Goal: Task Accomplishment & Management: Manage account settings

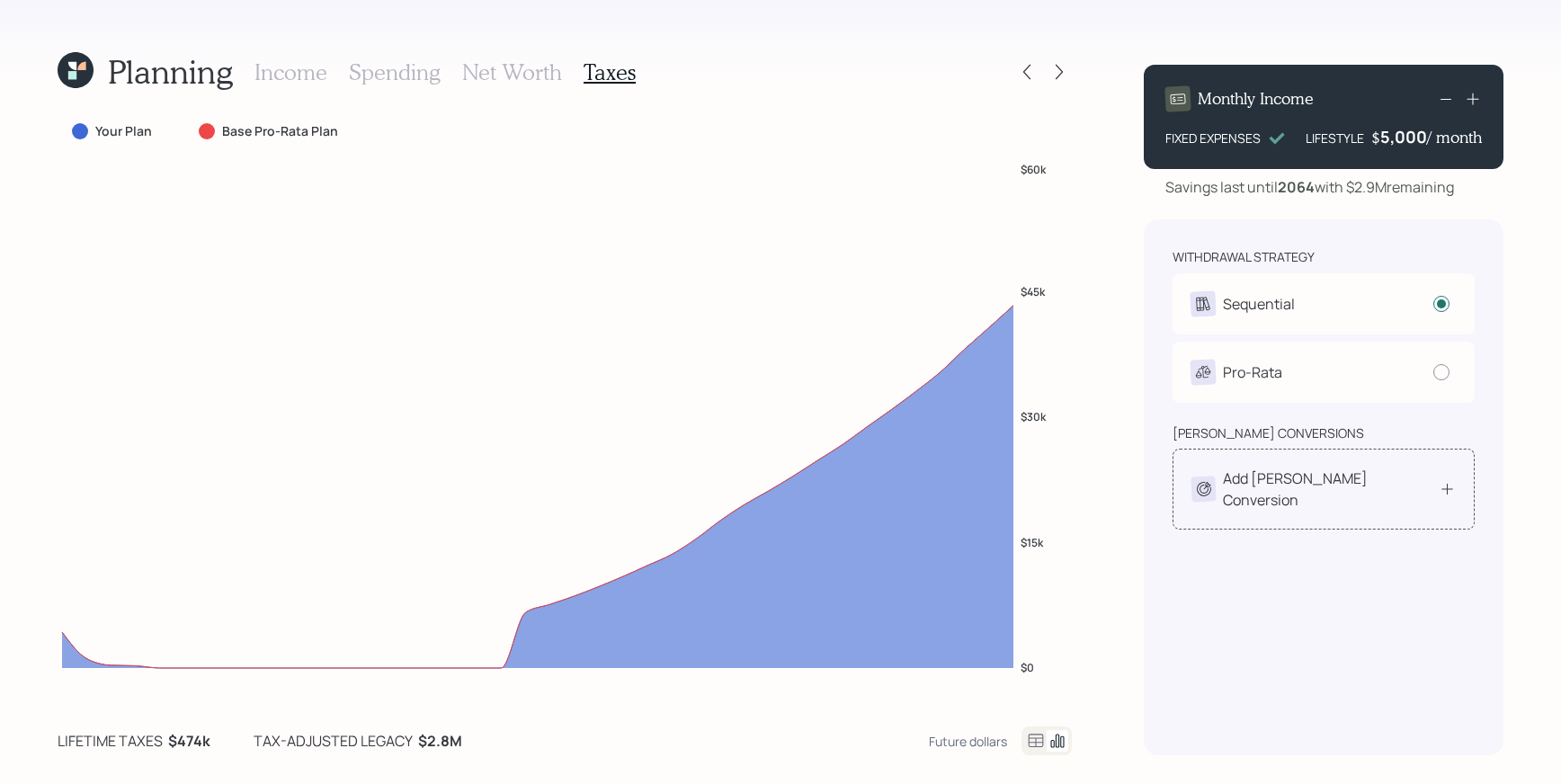
click at [1445, 480] on icon at bounding box center [1447, 488] width 17 height 18
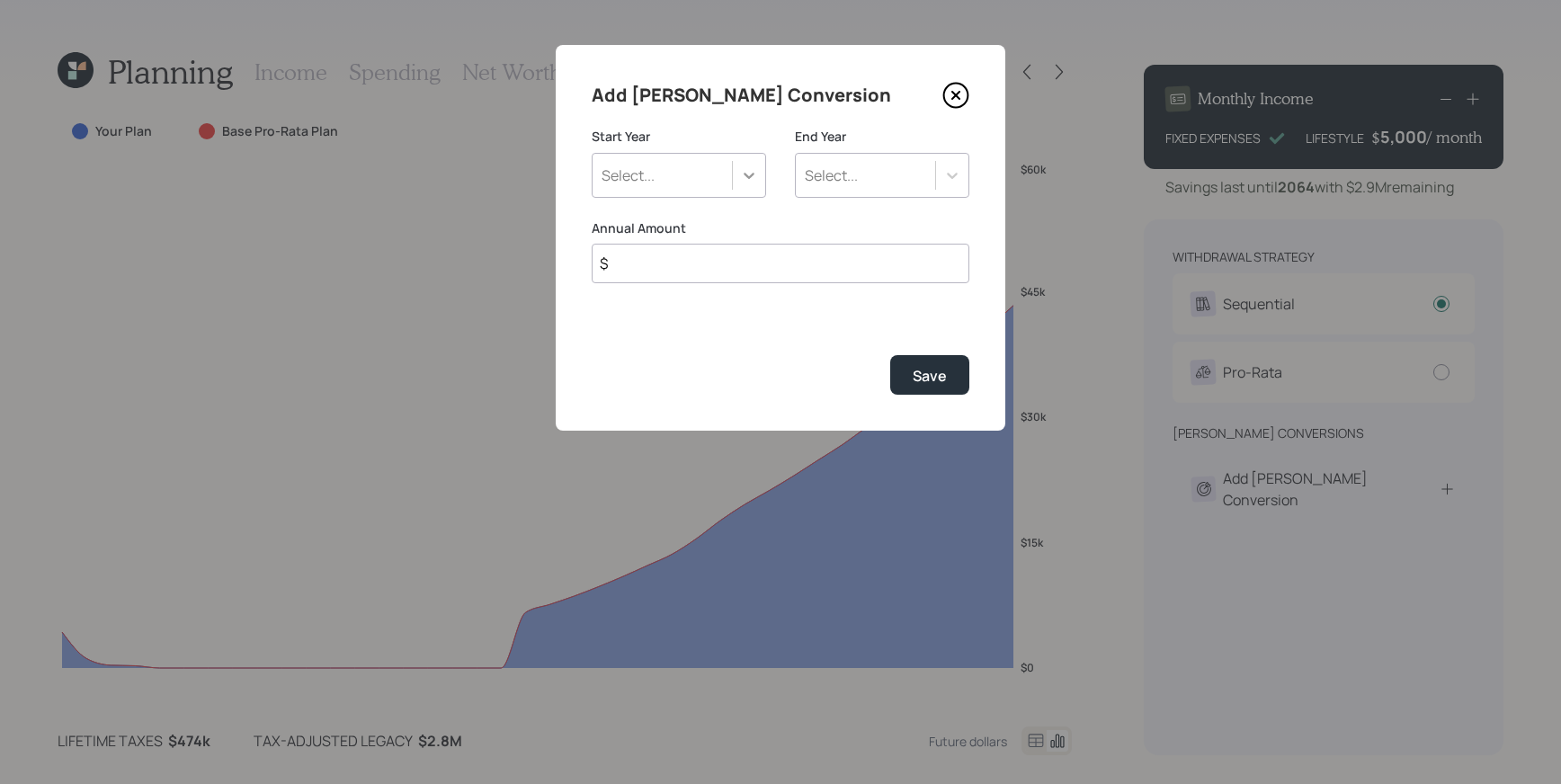
click at [738, 166] on div at bounding box center [749, 175] width 32 height 32
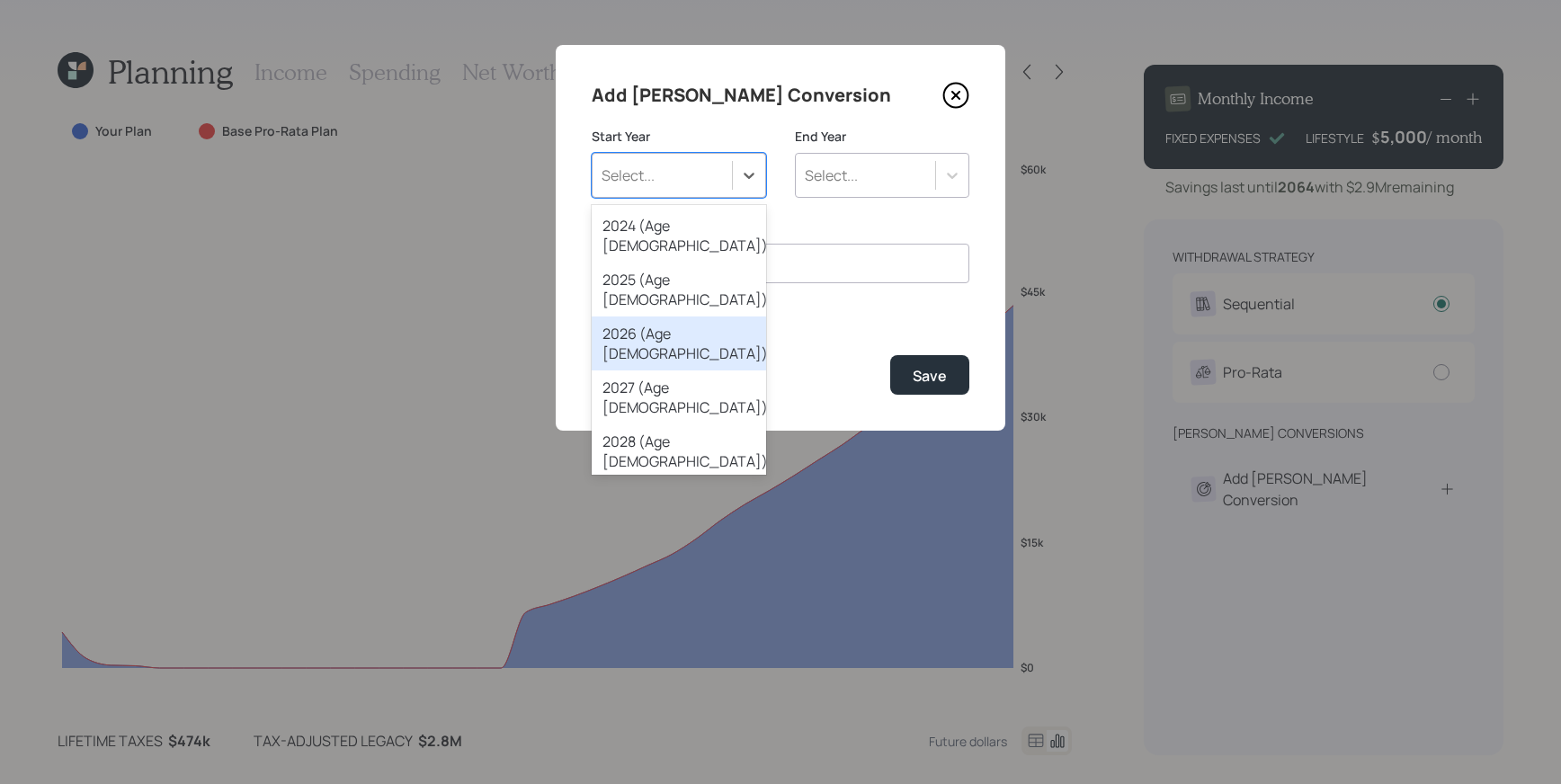
click at [707, 317] on div "2026 (Age [DEMOGRAPHIC_DATA])" at bounding box center [679, 343] width 174 height 54
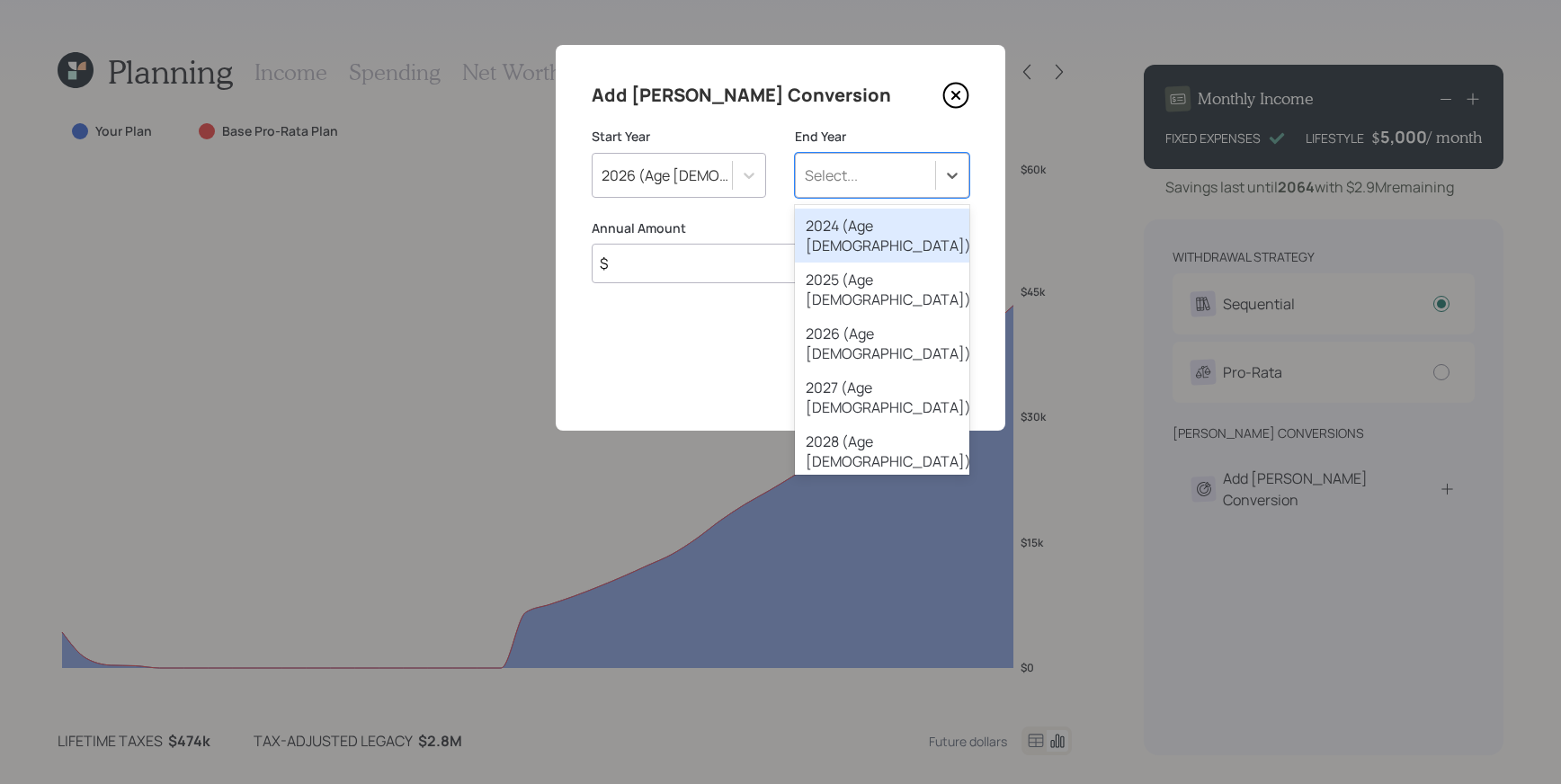
click at [933, 176] on div "Select..." at bounding box center [865, 175] width 139 height 30
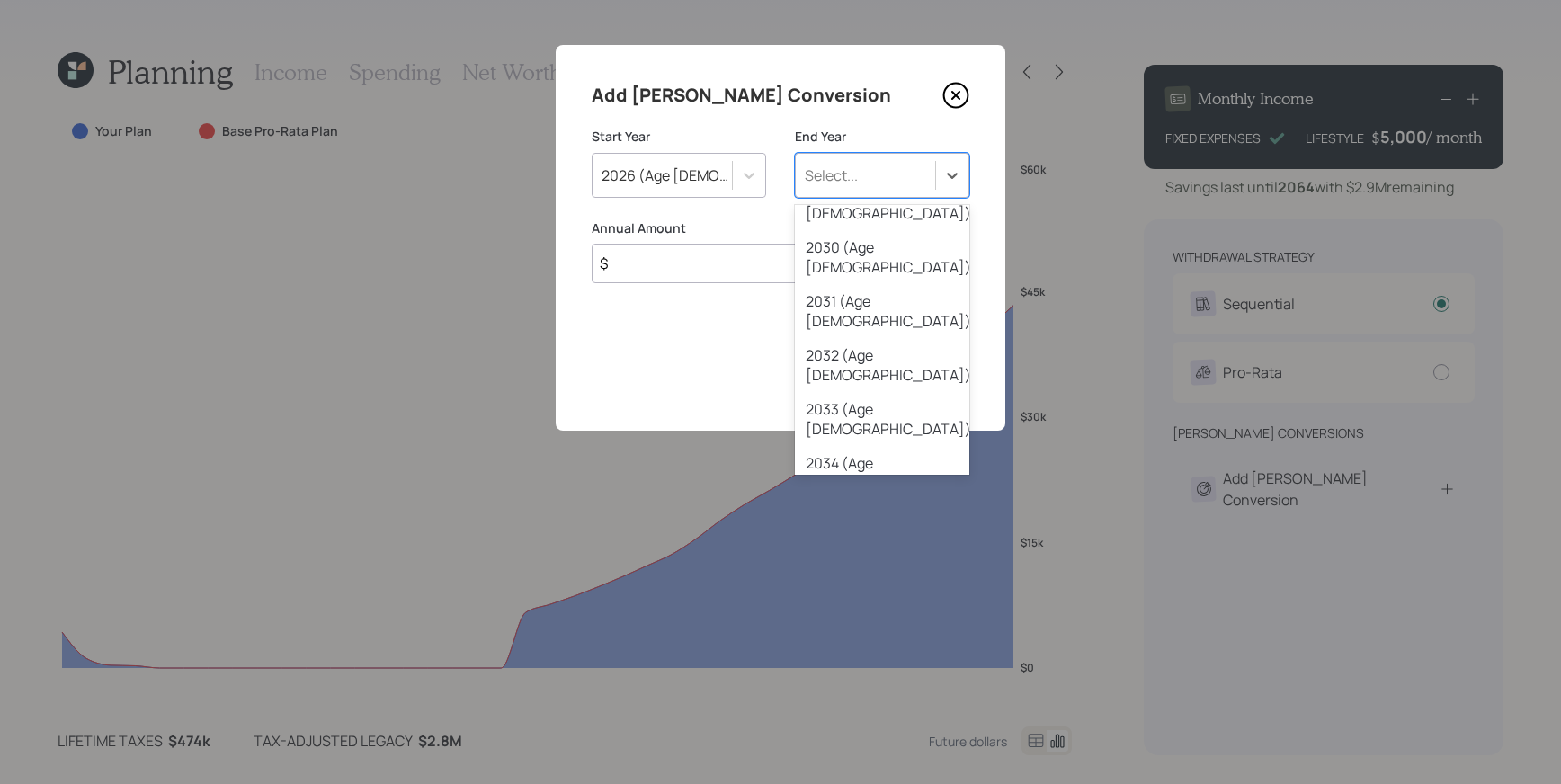
scroll to position [442, 0]
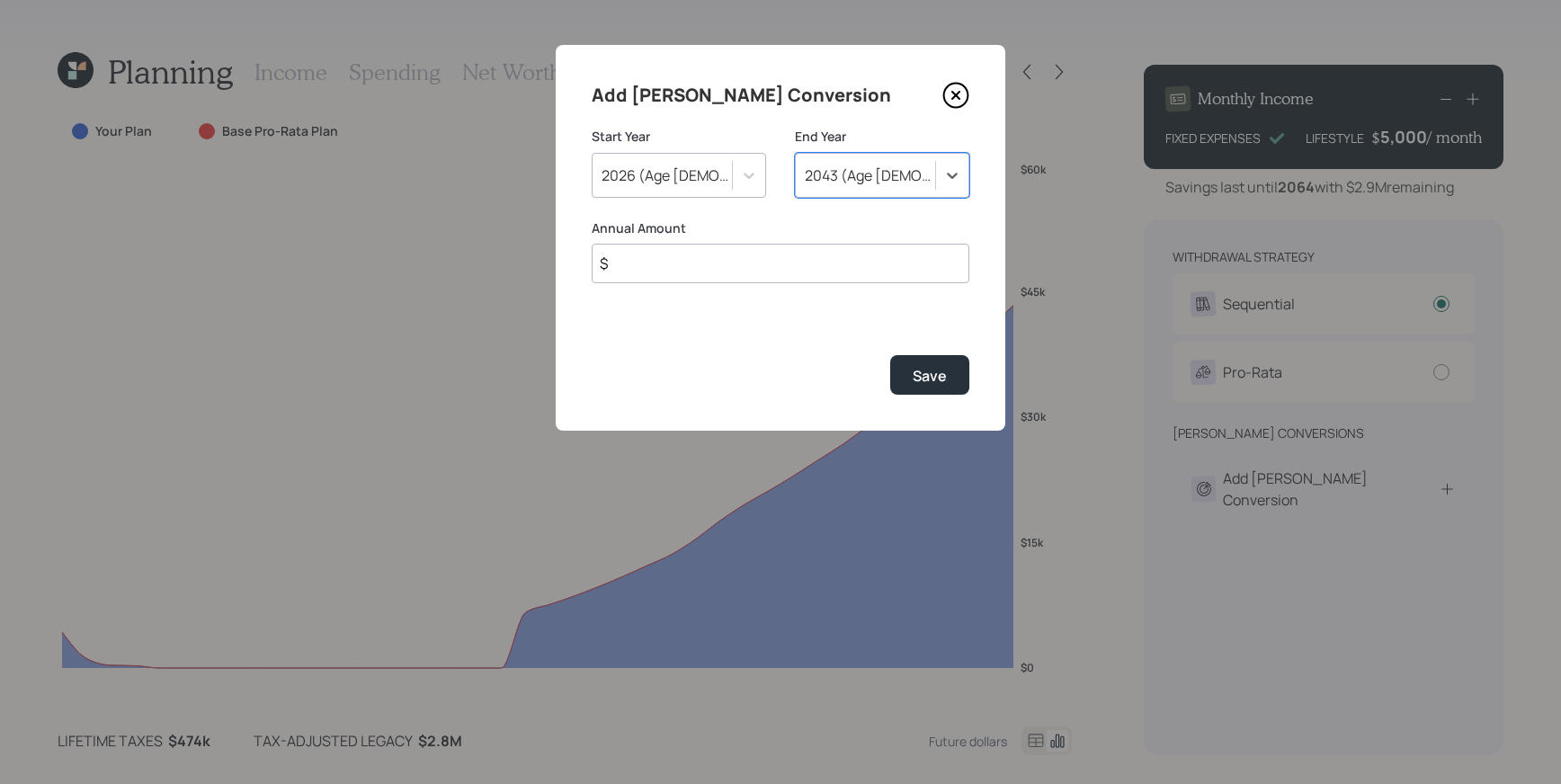
click at [704, 266] on input "$" at bounding box center [780, 264] width 377 height 40
type input "$ 15,000"
click at [891, 356] on button "Save" at bounding box center [929, 374] width 79 height 39
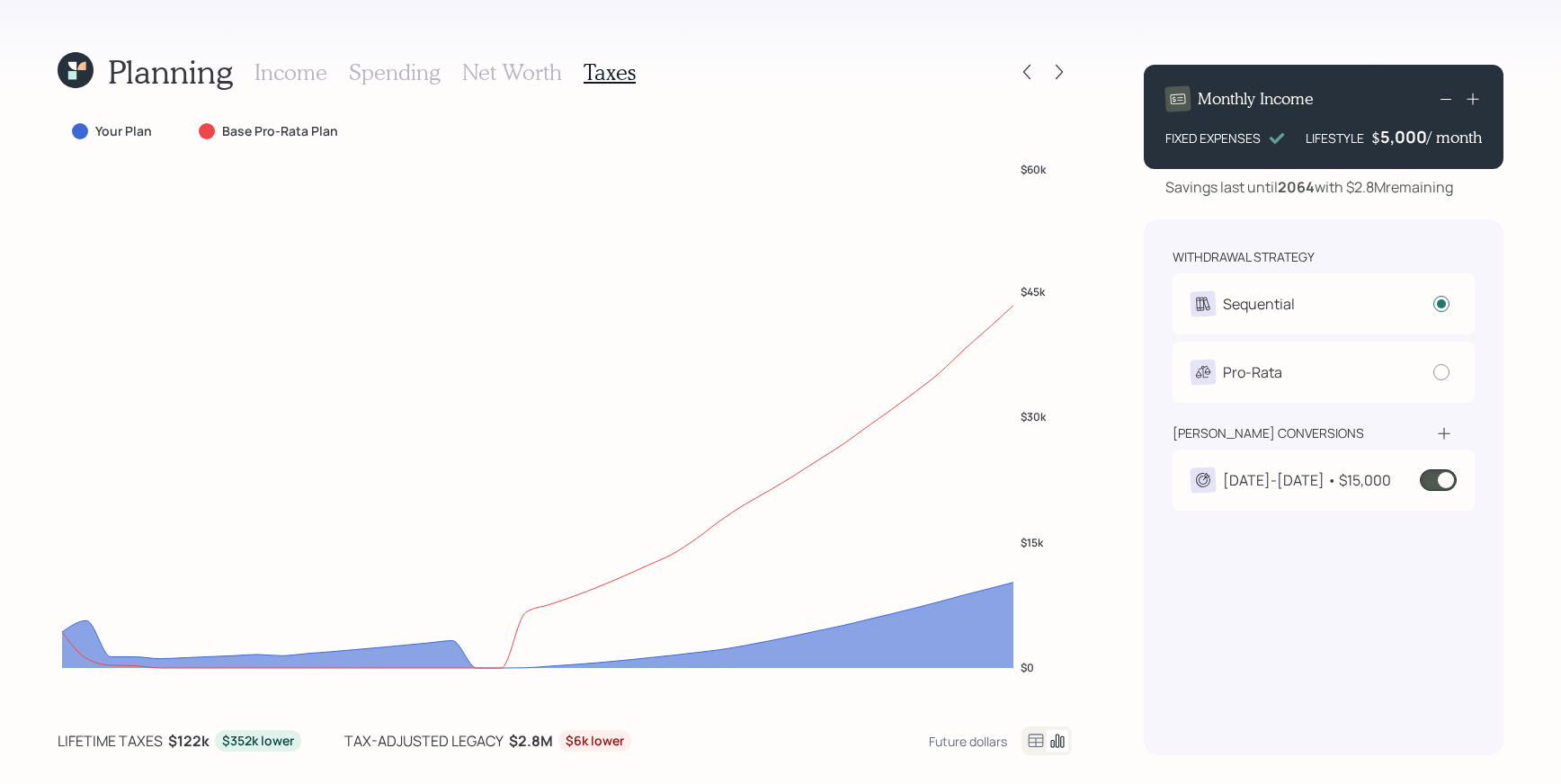
click at [1346, 487] on div "[DATE]-[DATE] • $15,000" at bounding box center [1306, 480] width 168 height 22
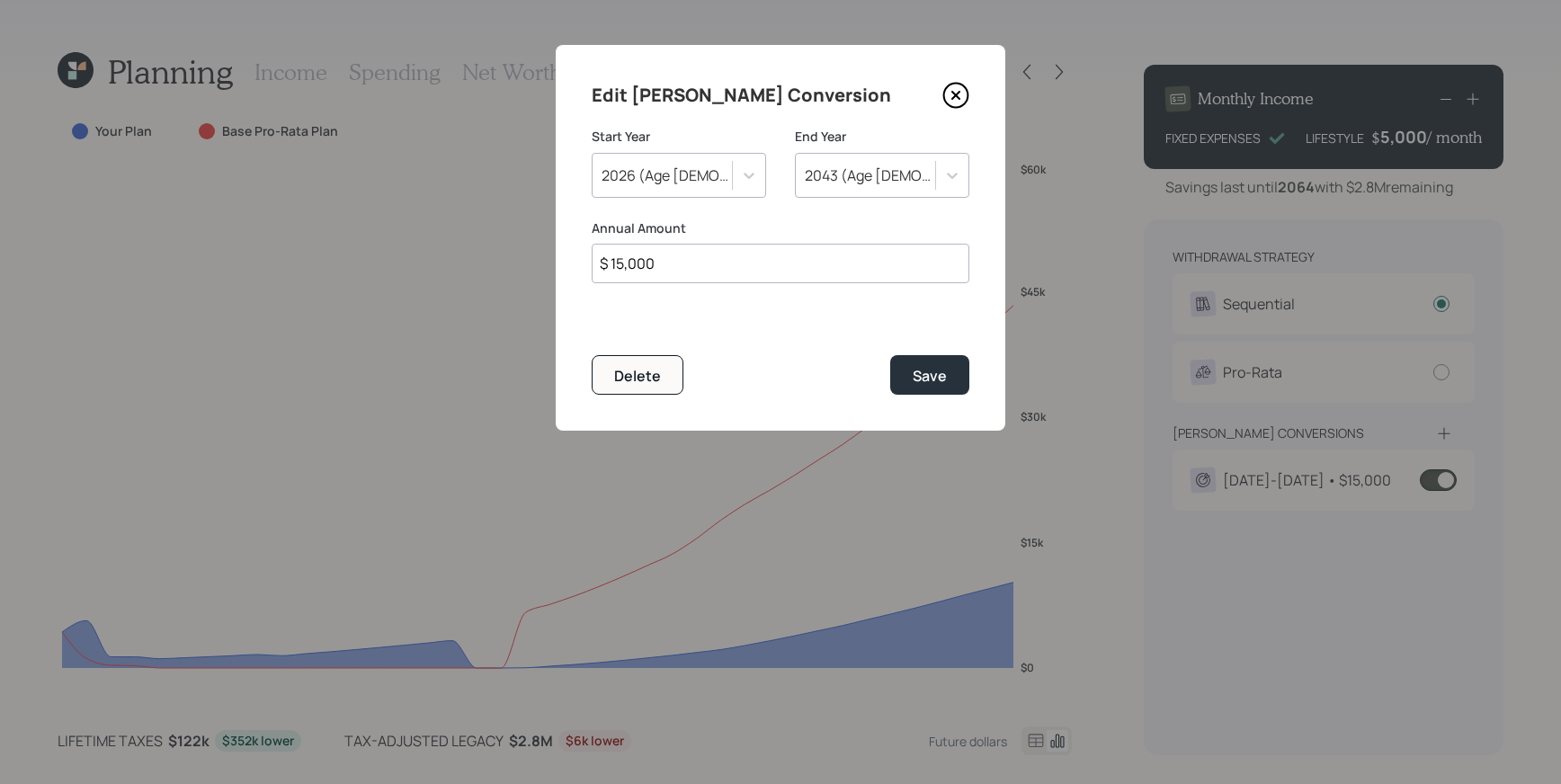
drag, startPoint x: 666, startPoint y: 268, endPoint x: 444, endPoint y: 238, distance: 224.0
click at [442, 237] on div "Edit [PERSON_NAME] Conversion Start Year [DATE] (Age [DEMOGRAPHIC_DATA]) End Ye…" at bounding box center [780, 392] width 1561 height 784
type input "$ 25,000"
click at [944, 391] on button "Save" at bounding box center [929, 374] width 79 height 39
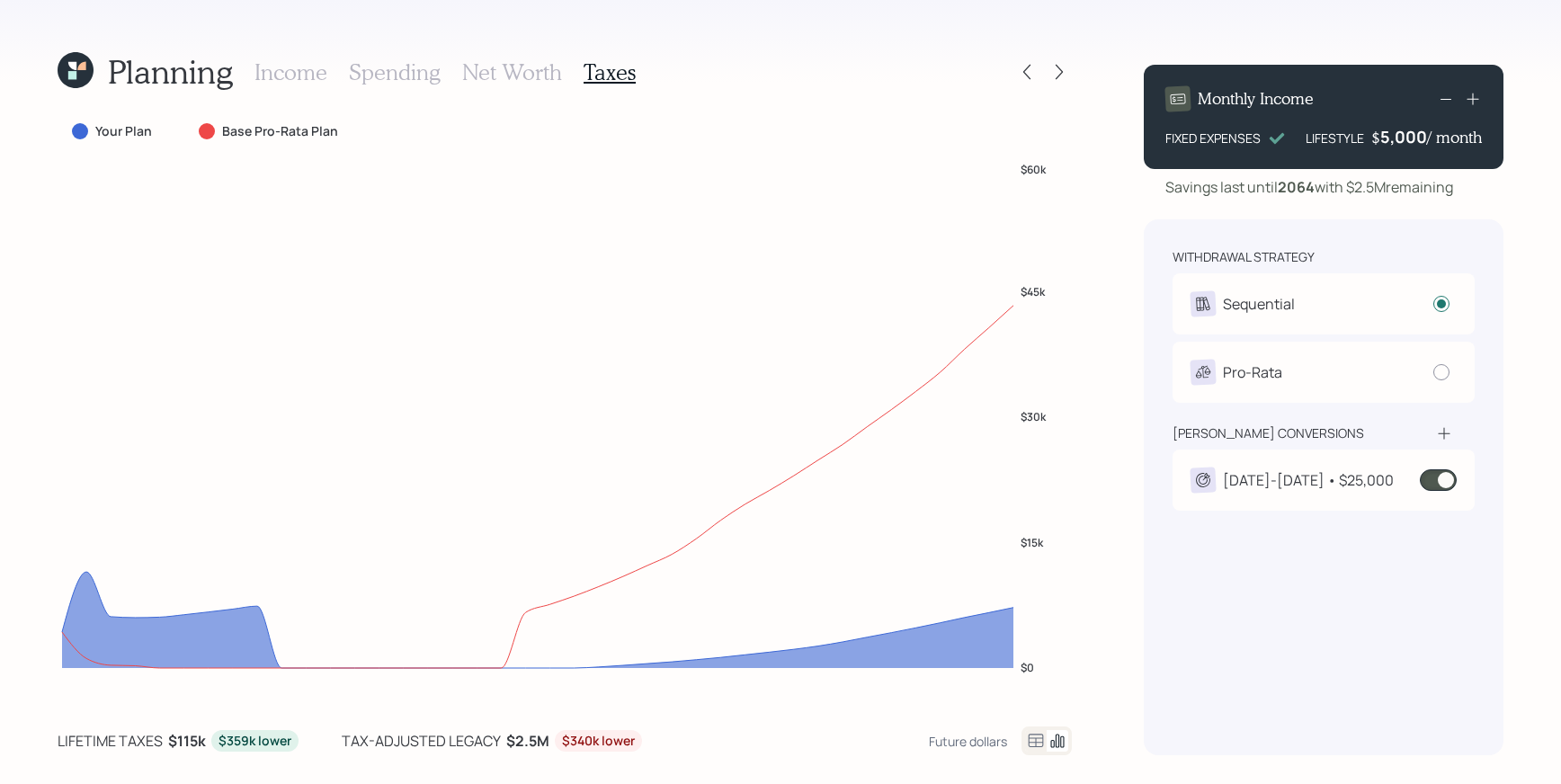
click at [1291, 475] on div "[DATE]-[DATE] • $25,000" at bounding box center [1308, 480] width 171 height 22
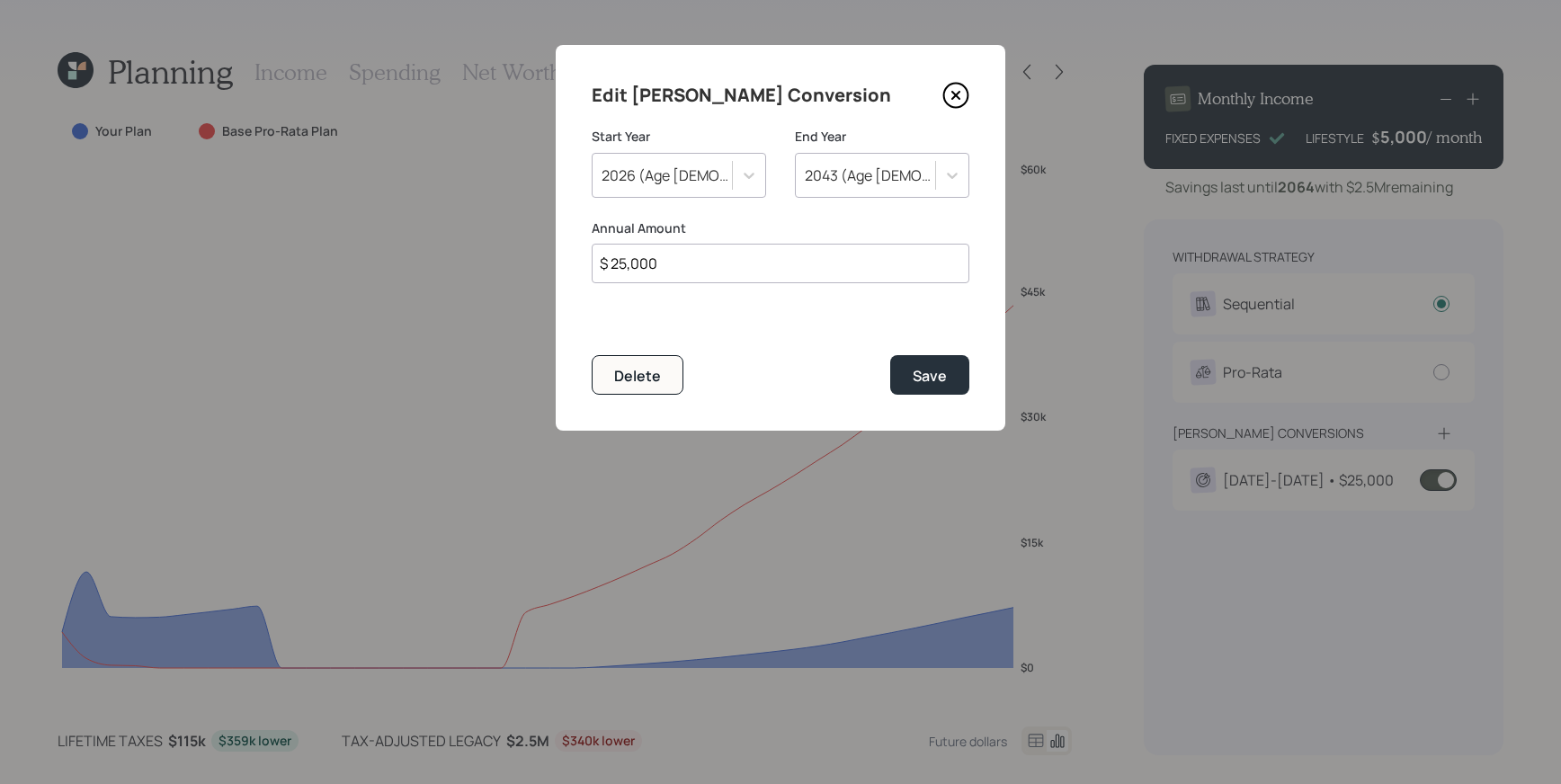
drag, startPoint x: 786, startPoint y: 271, endPoint x: 584, endPoint y: 228, distance: 206.5
click at [653, 245] on input "$ 25,000" at bounding box center [780, 264] width 377 height 40
type input "$ 10,000"
click at [928, 382] on div "Save" at bounding box center [929, 375] width 34 height 20
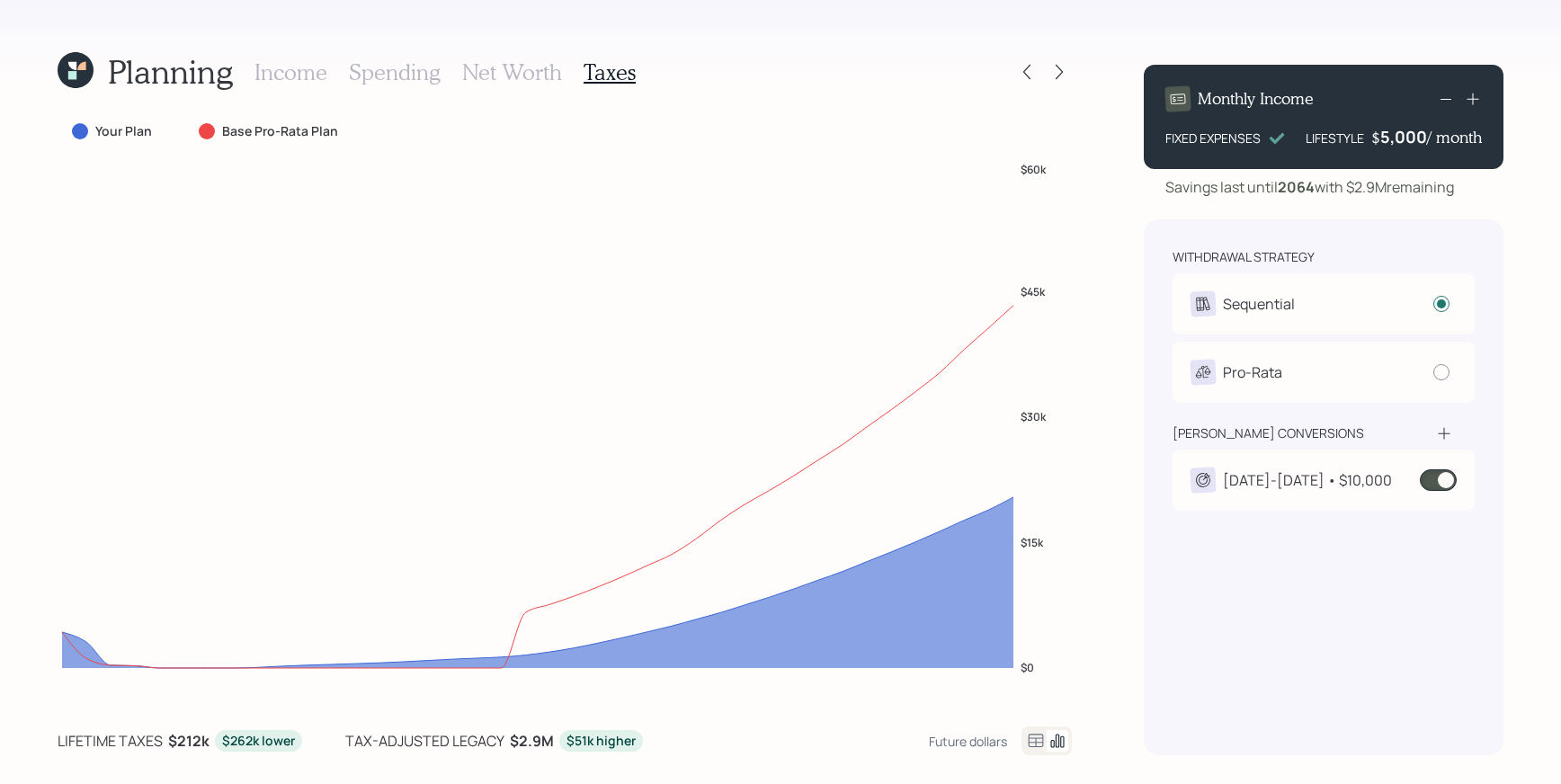
click at [1301, 483] on div "[DATE]-[DATE] • $10,000" at bounding box center [1307, 480] width 169 height 22
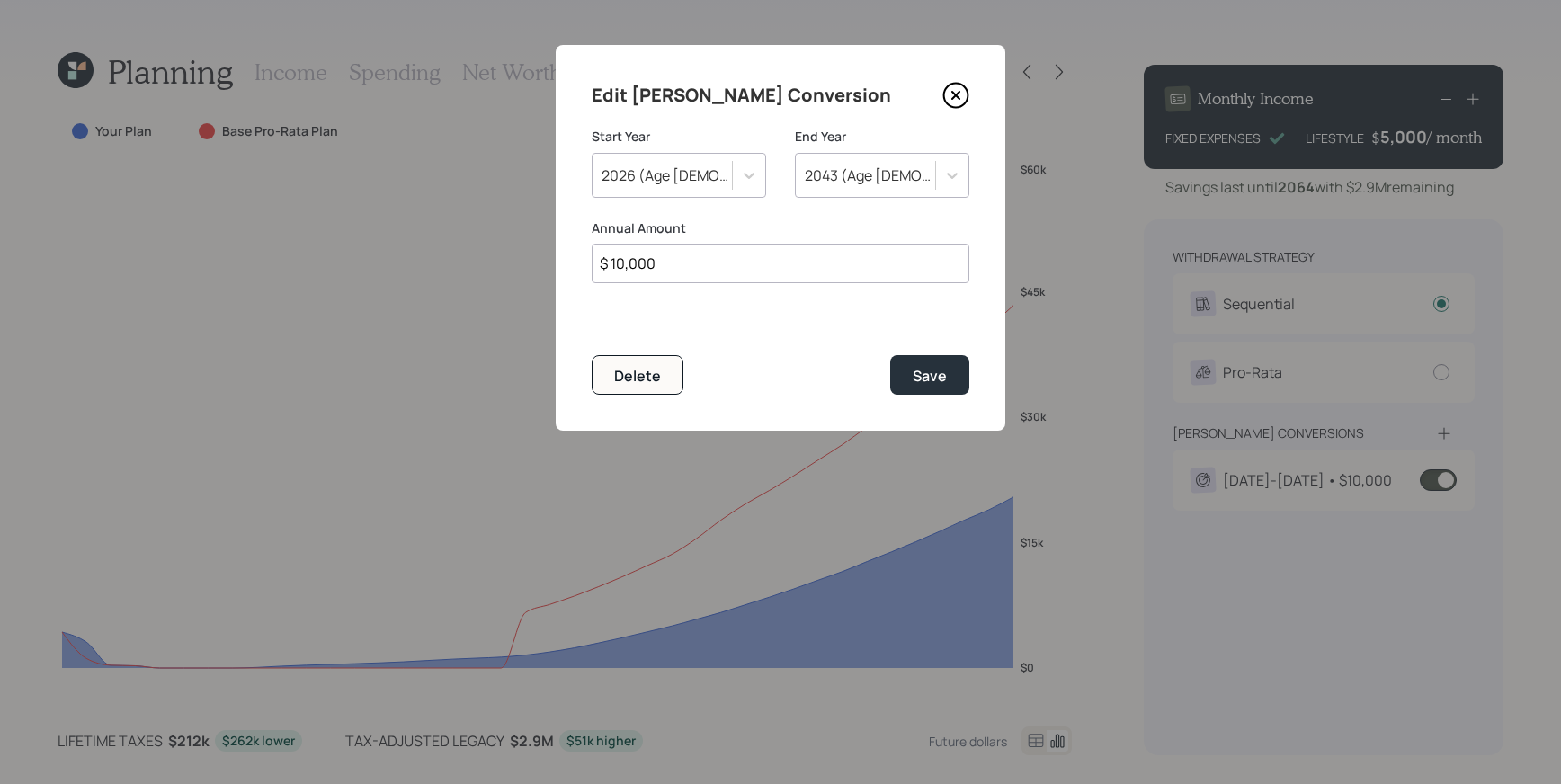
drag, startPoint x: 723, startPoint y: 268, endPoint x: 366, endPoint y: 211, distance: 361.5
click at [365, 211] on div "Edit [PERSON_NAME] Conversion Start Year [DATE] (Age [DEMOGRAPHIC_DATA]) End Ye…" at bounding box center [780, 392] width 1561 height 784
type input "$ 15,000"
click at [933, 390] on button "Save" at bounding box center [929, 374] width 79 height 39
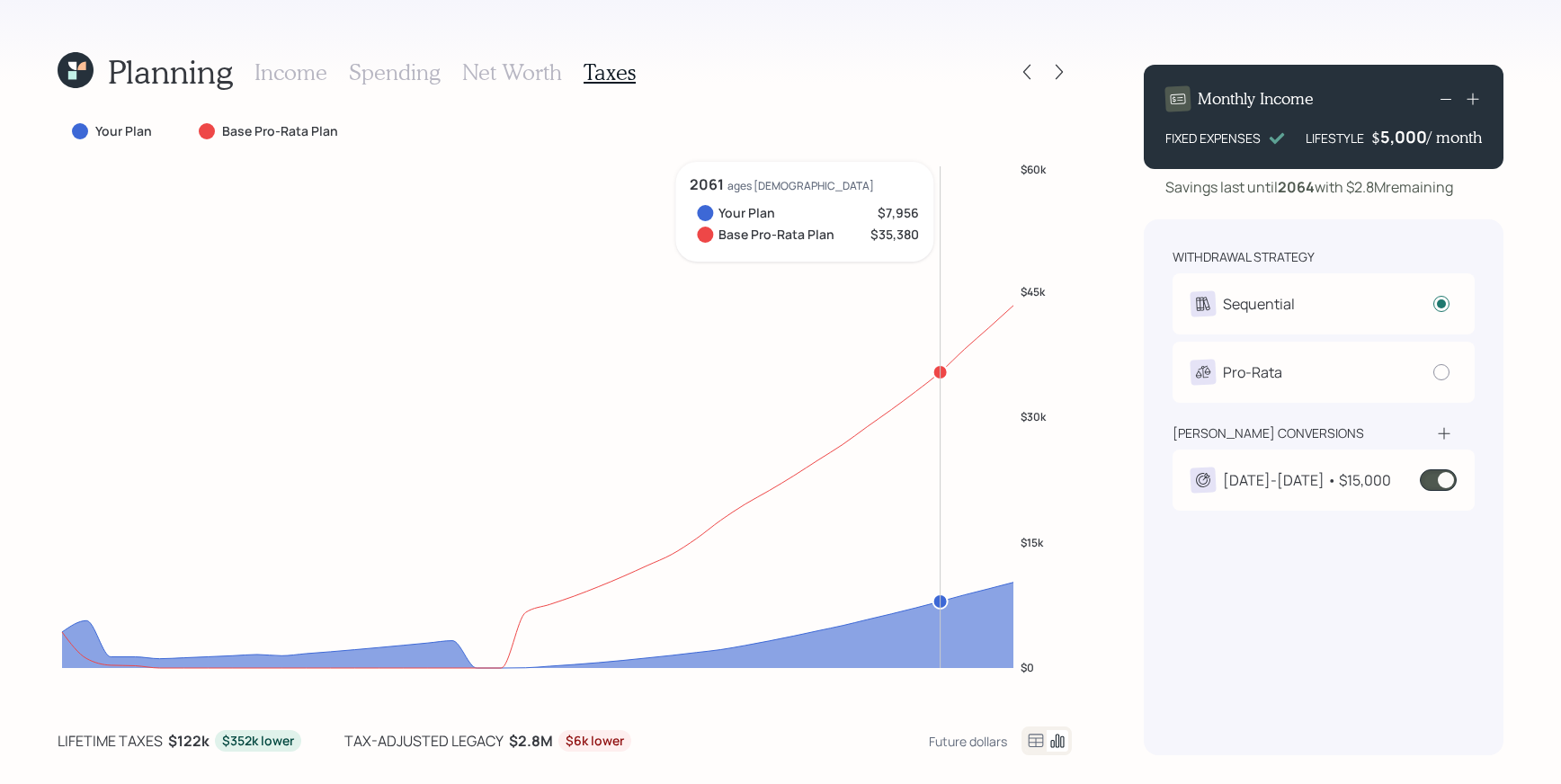
click at [934, 371] on circle at bounding box center [940, 372] width 14 height 14
click at [1048, 66] on div at bounding box center [1059, 72] width 26 height 26
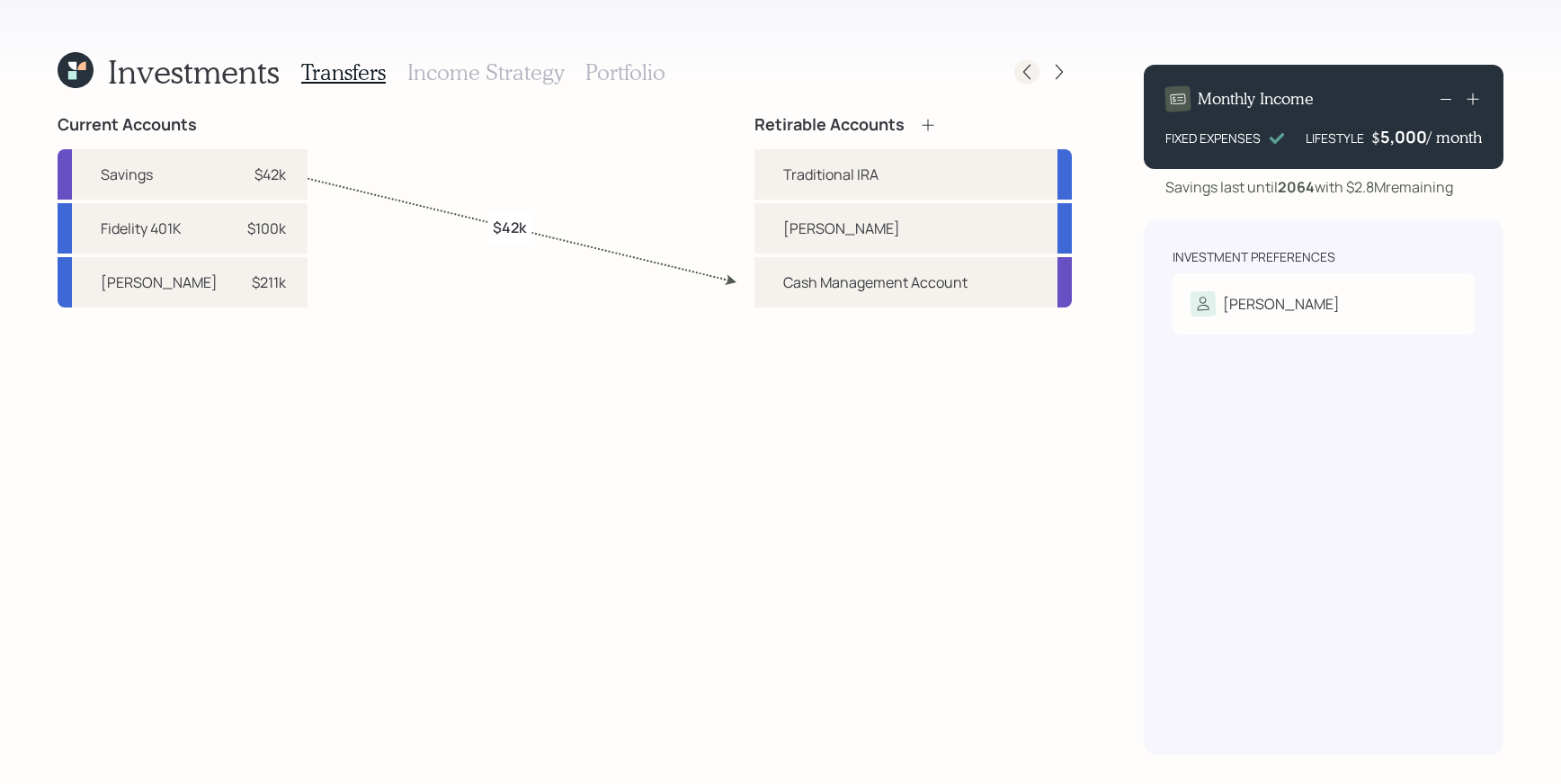
click at [1018, 80] on icon at bounding box center [1026, 71] width 18 height 18
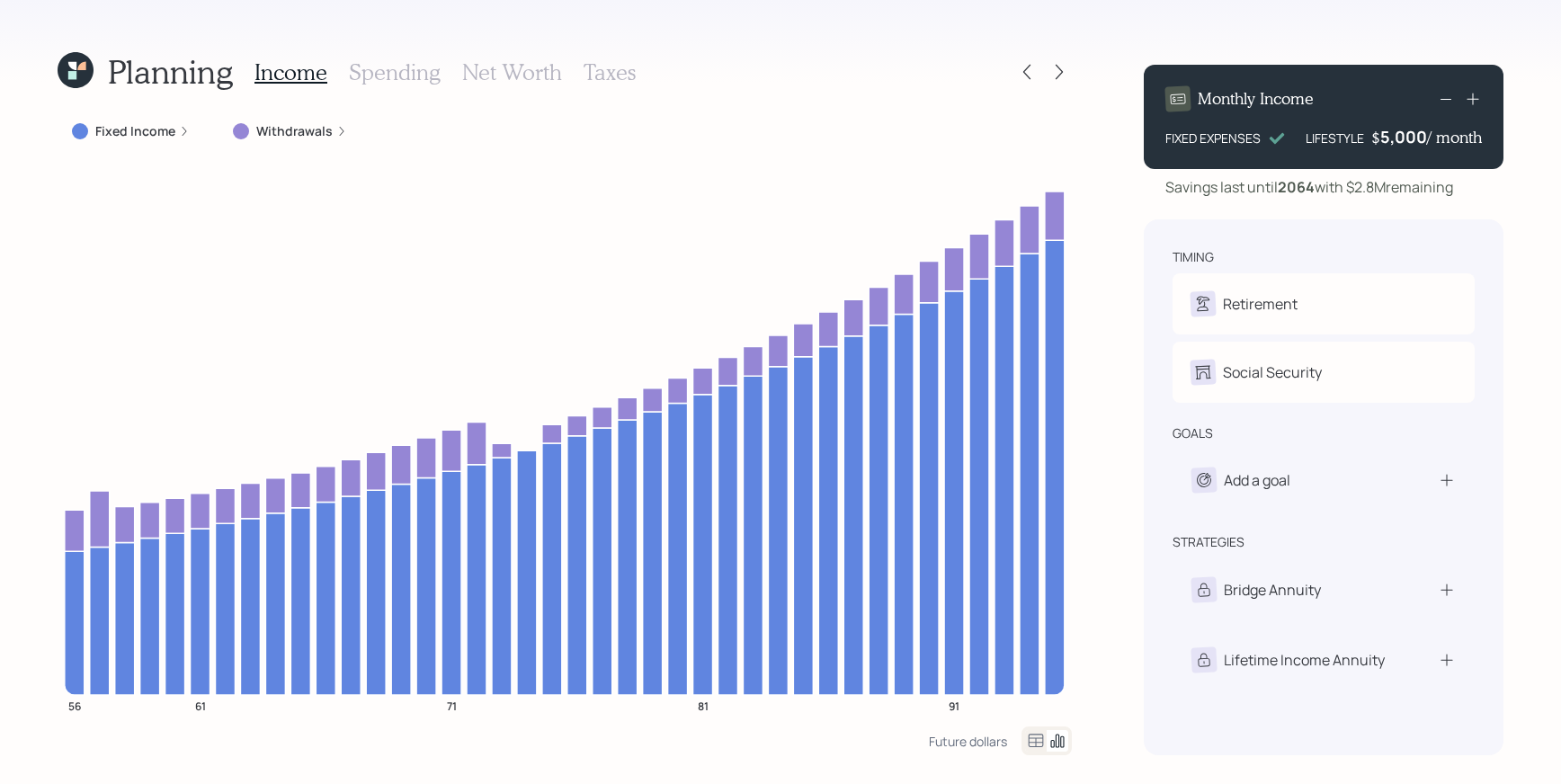
click at [1303, 236] on div "timing Retirement A Retired Social Security A Set social security election date…" at bounding box center [1323, 486] width 359 height 536
click at [1059, 82] on div at bounding box center [1059, 72] width 26 height 26
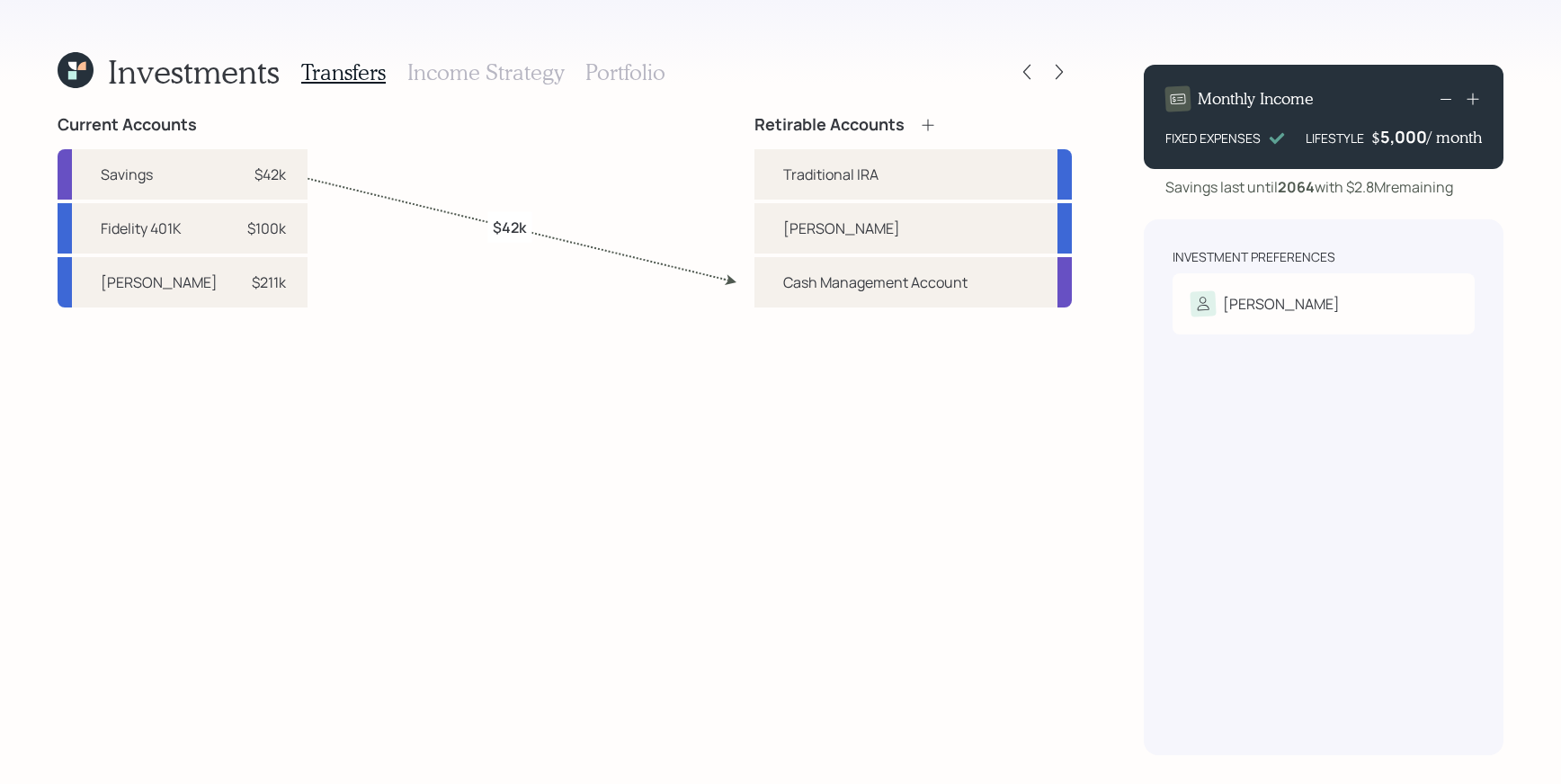
click at [1059, 77] on icon at bounding box center [1058, 71] width 18 height 18
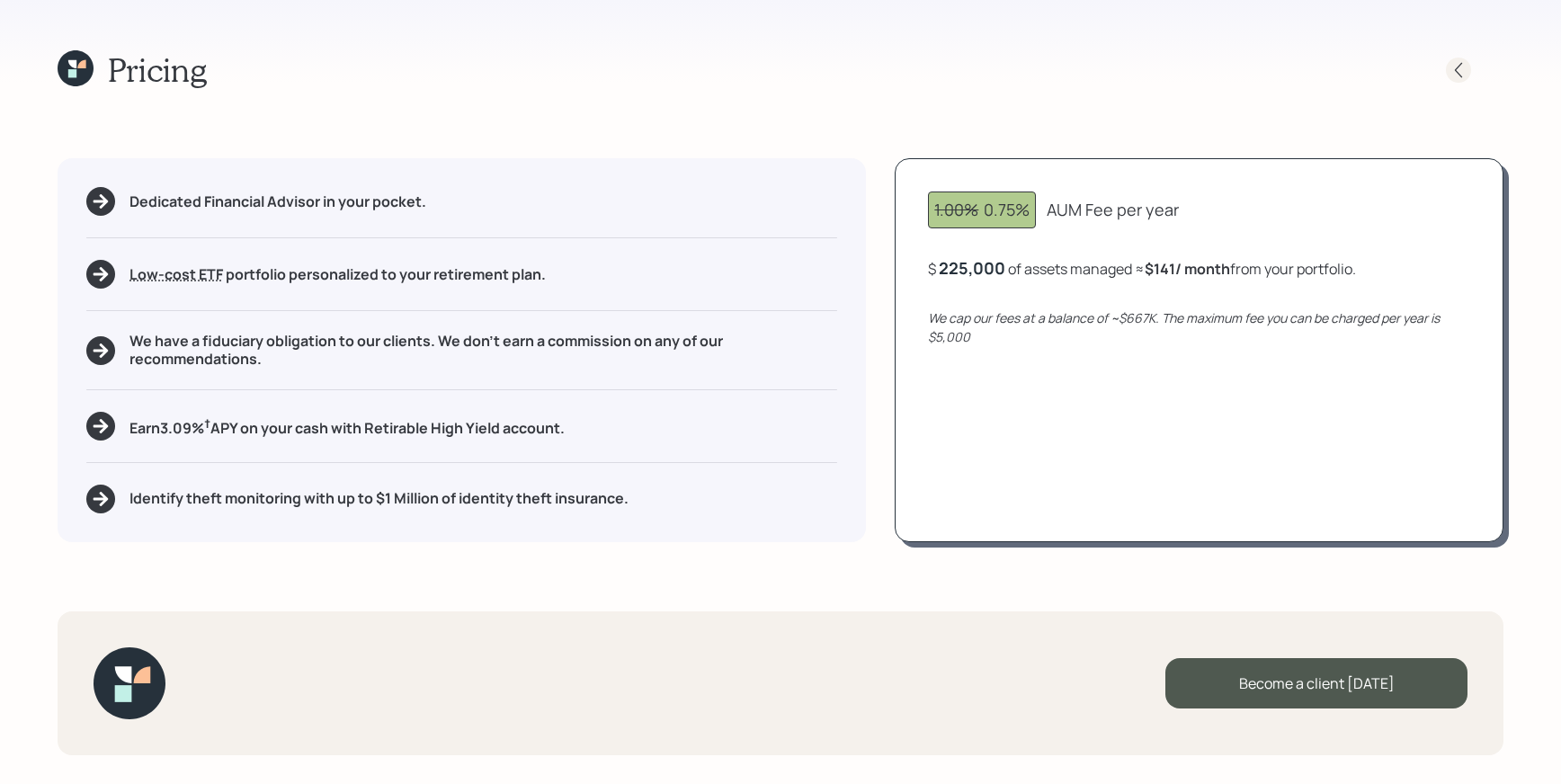
click at [1465, 68] on icon at bounding box center [1458, 69] width 18 height 18
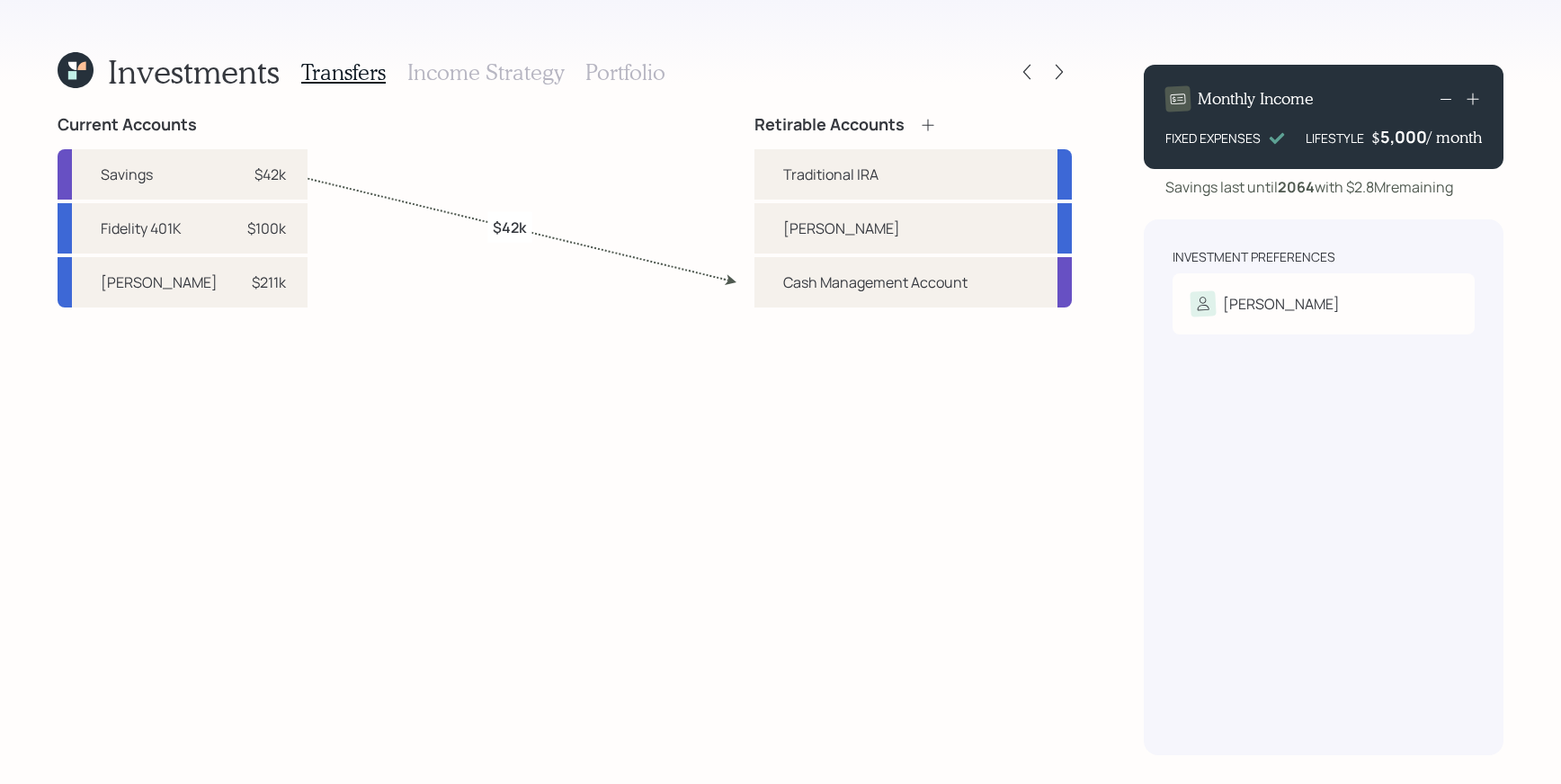
click at [1267, 187] on div "Savings last until [DATE] with $2.8M remaining" at bounding box center [1309, 187] width 287 height 22
click at [1302, 302] on div "[PERSON_NAME]" at bounding box center [1323, 303] width 266 height 26
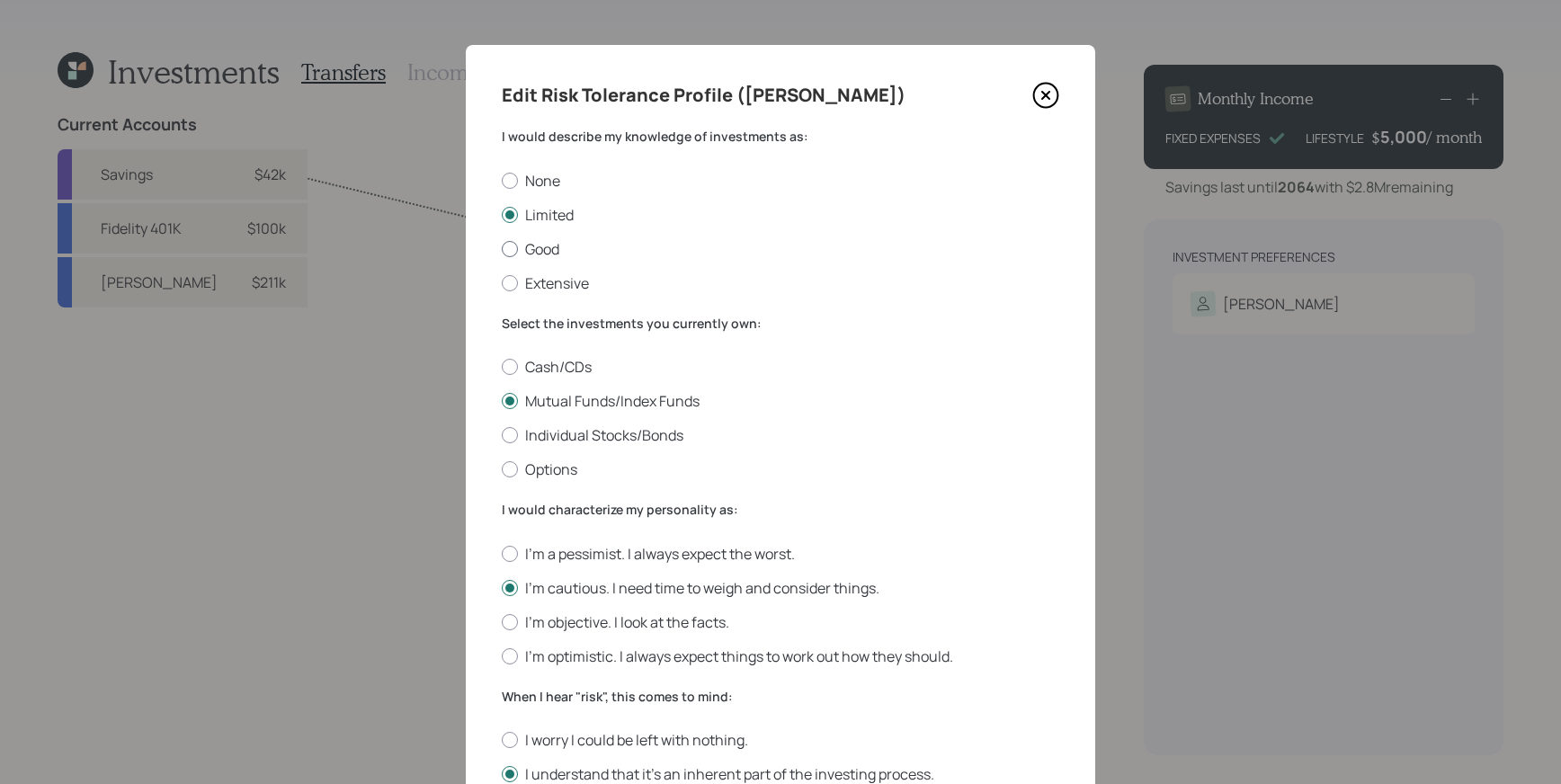
click at [502, 251] on div at bounding box center [509, 248] width 16 height 16
click at [501, 249] on input "Good" at bounding box center [501, 248] width 1 height 1
radio input "true"
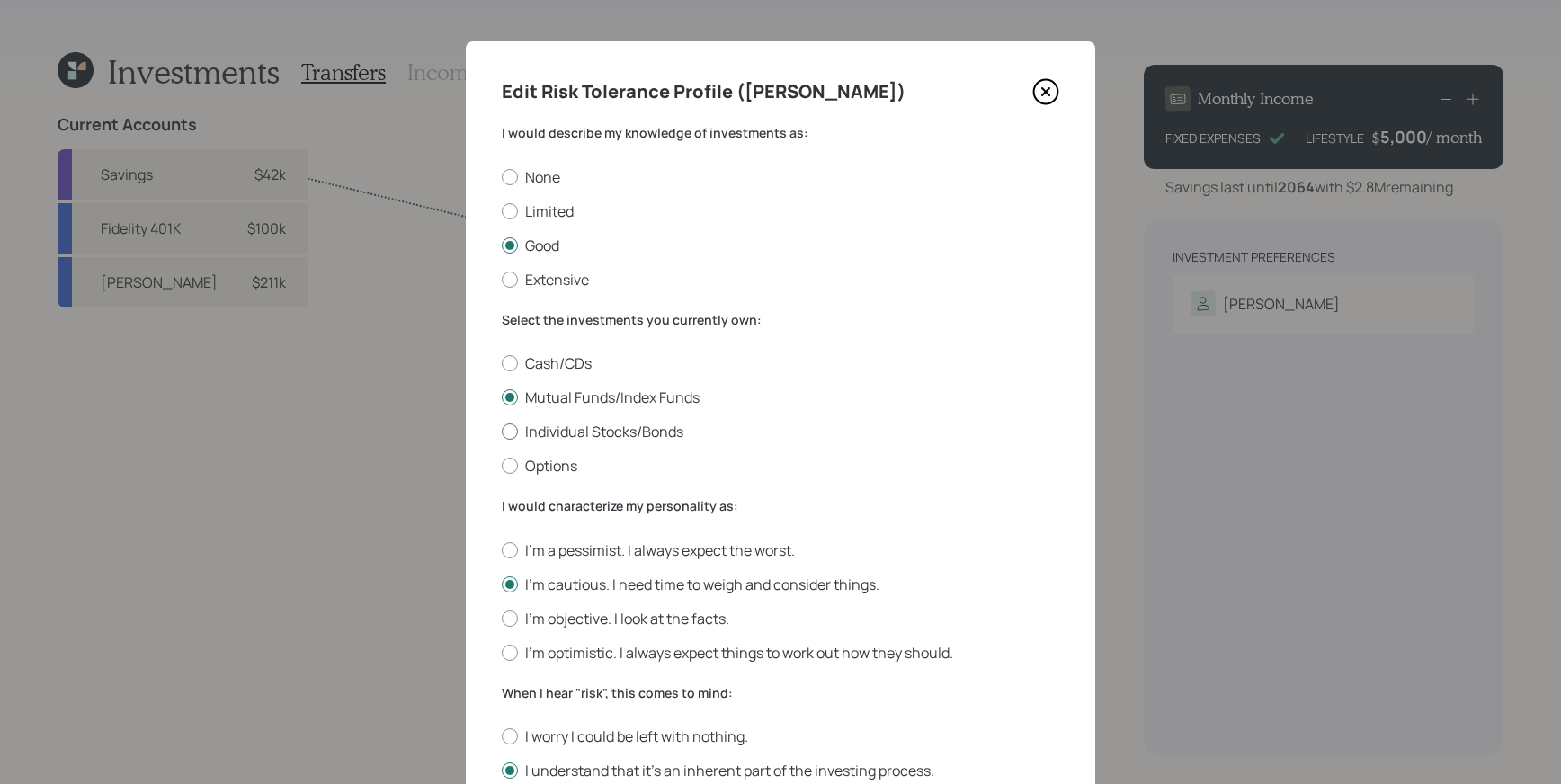
click at [505, 435] on div at bounding box center [509, 431] width 16 height 16
click at [502, 432] on input "Individual Stocks/Bonds" at bounding box center [501, 431] width 1 height 1
radio input "true"
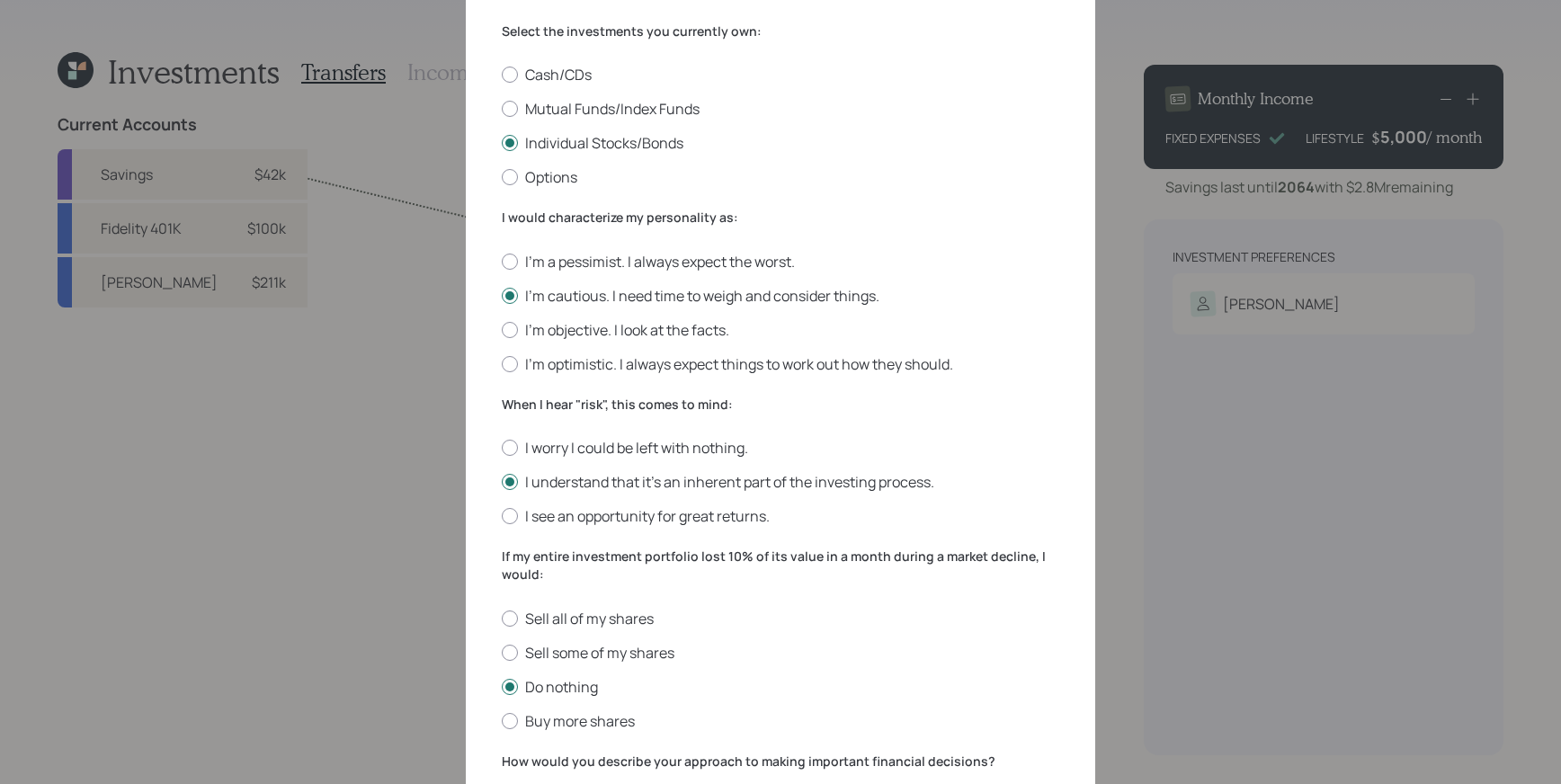
scroll to position [389, 0]
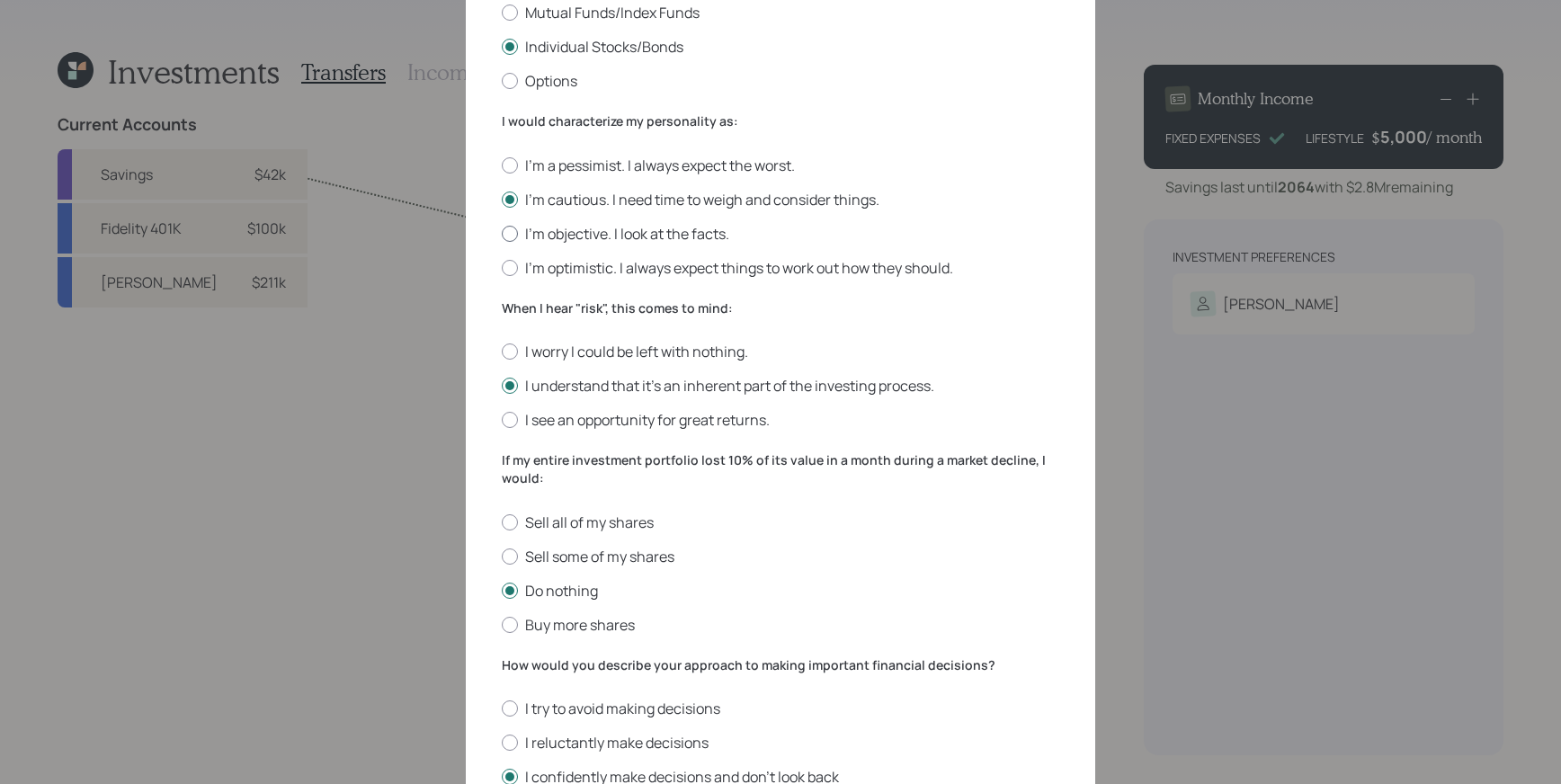
click at [508, 232] on div at bounding box center [509, 233] width 16 height 16
click at [502, 233] on input "I'm objective. I look at the facts." at bounding box center [501, 233] width 1 height 1
radio input "true"
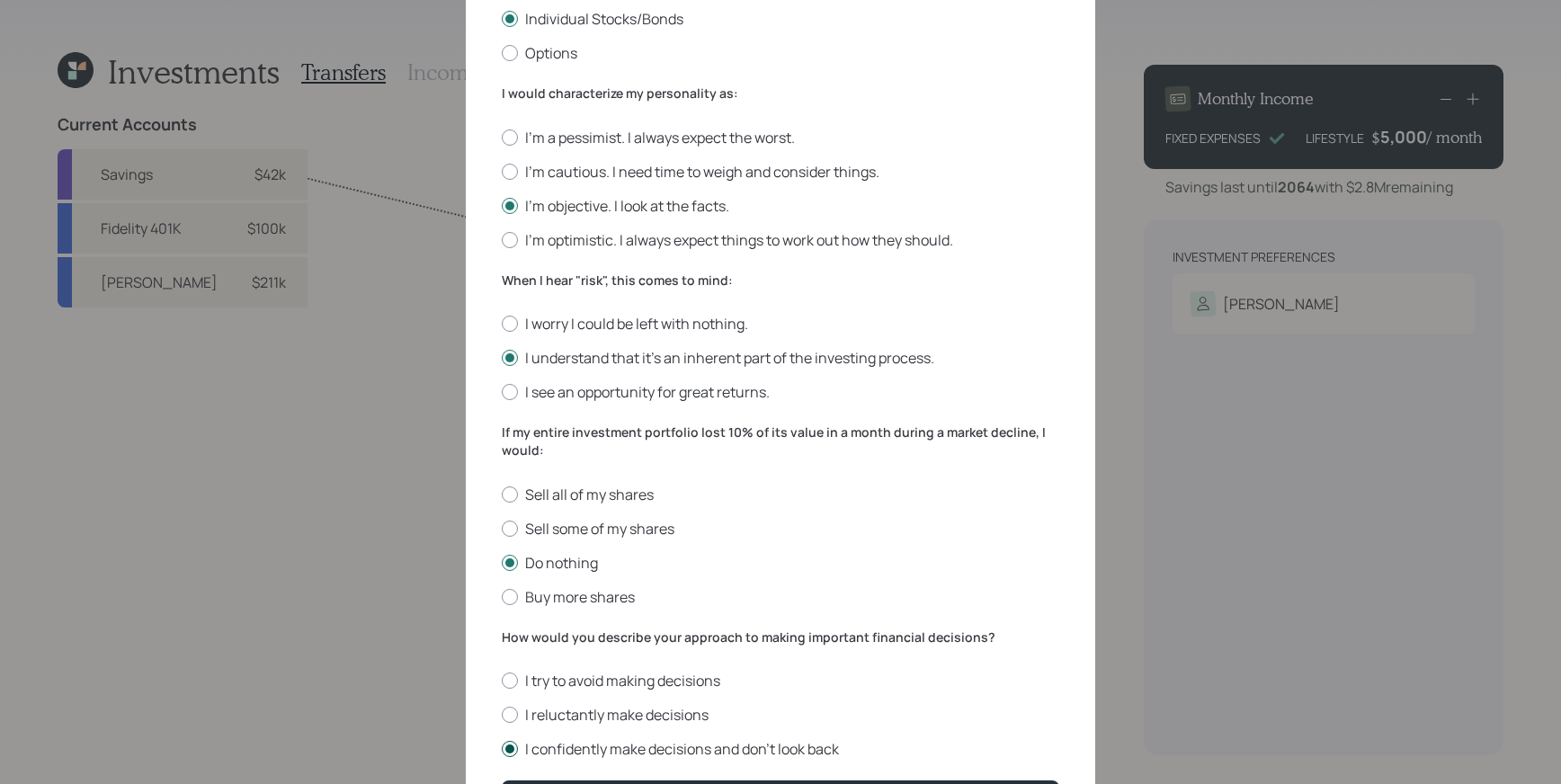
scroll to position [533, 0]
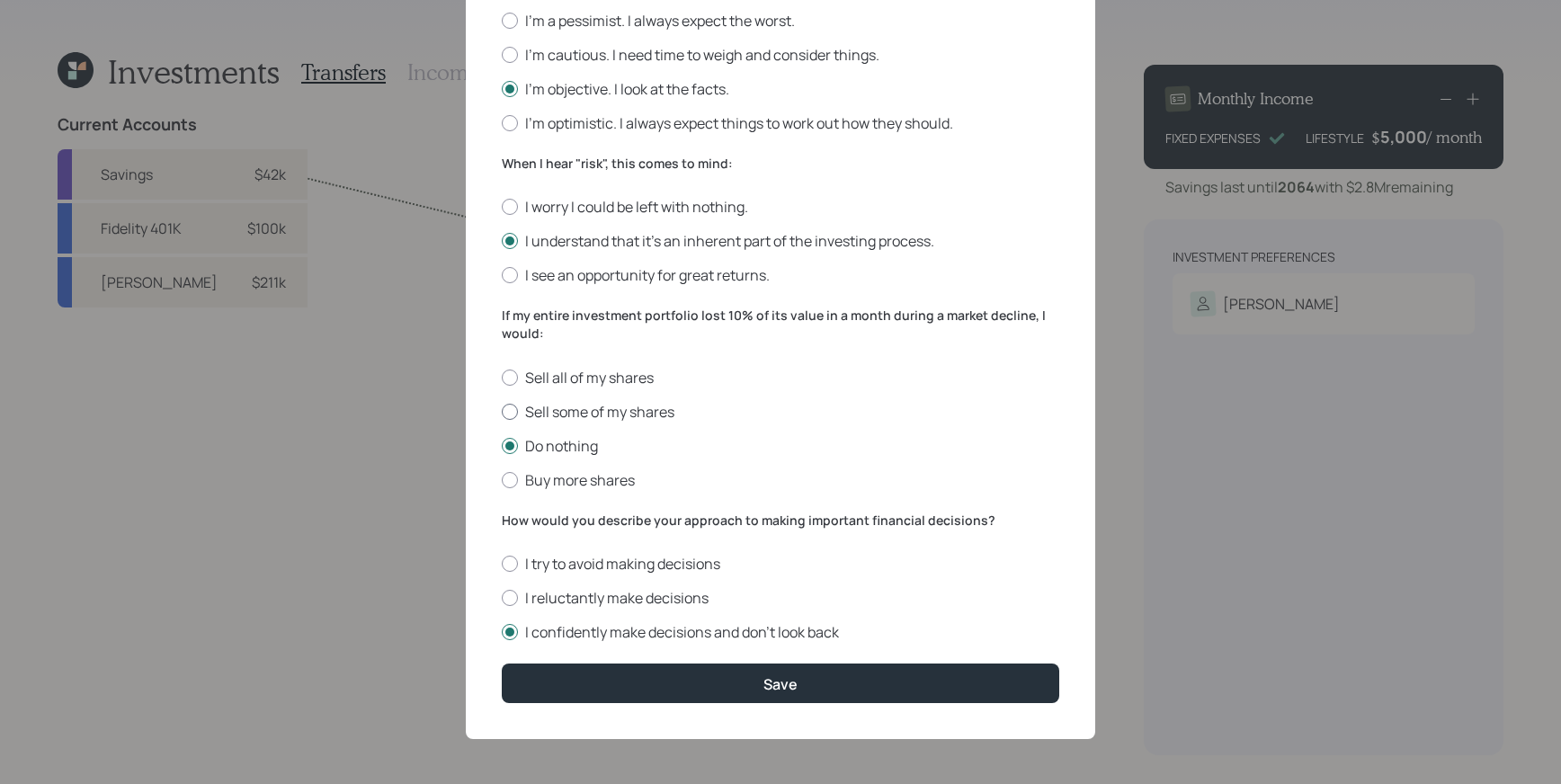
click at [502, 410] on div at bounding box center [509, 411] width 16 height 16
click at [501, 410] on input "Sell some of my shares" at bounding box center [501, 410] width 1 height 1
radio input "true"
click at [505, 598] on div at bounding box center [509, 597] width 16 height 16
click at [502, 598] on input "I reluctantly make decisions" at bounding box center [501, 598] width 1 height 1
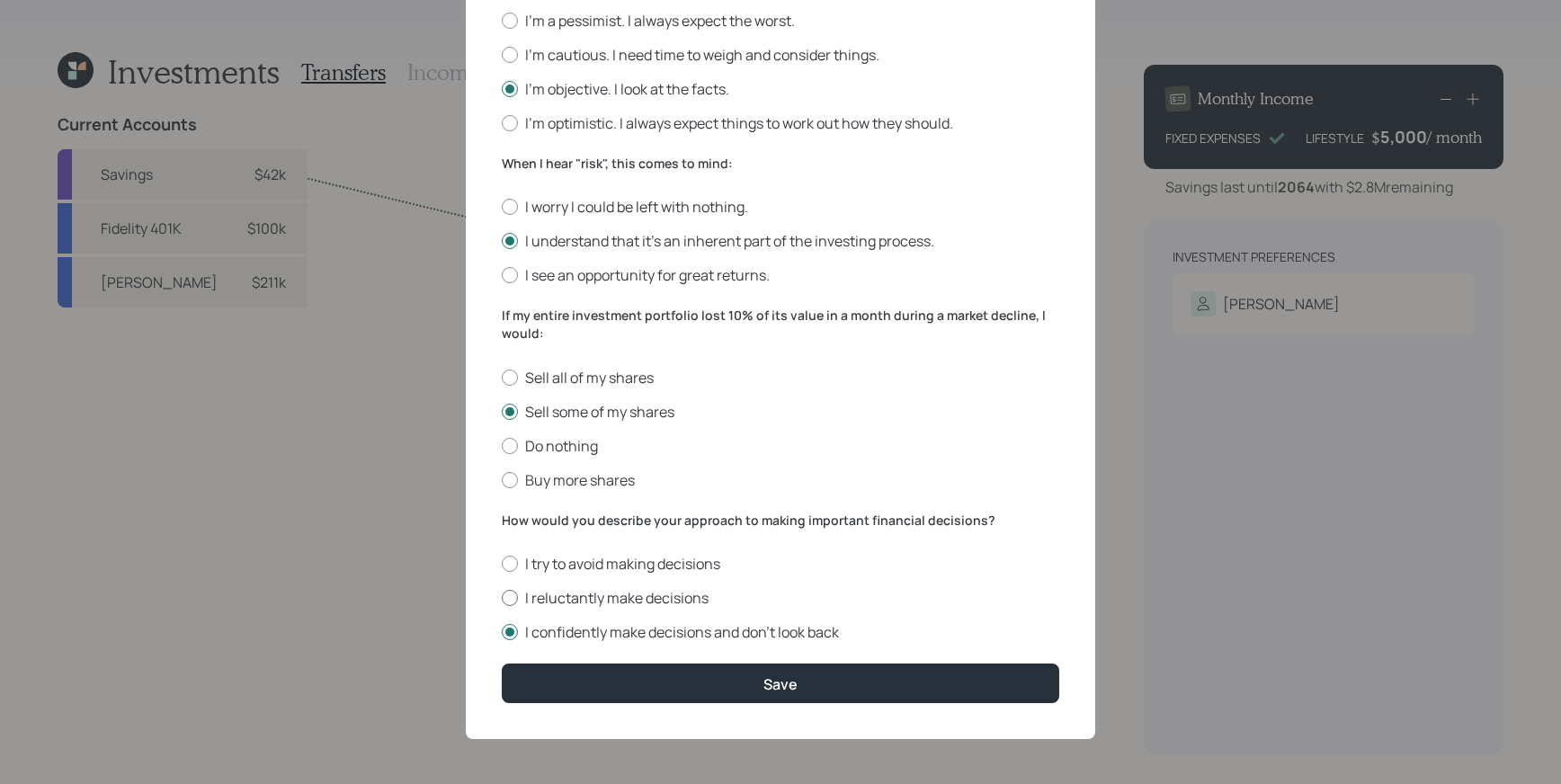
radio input "true"
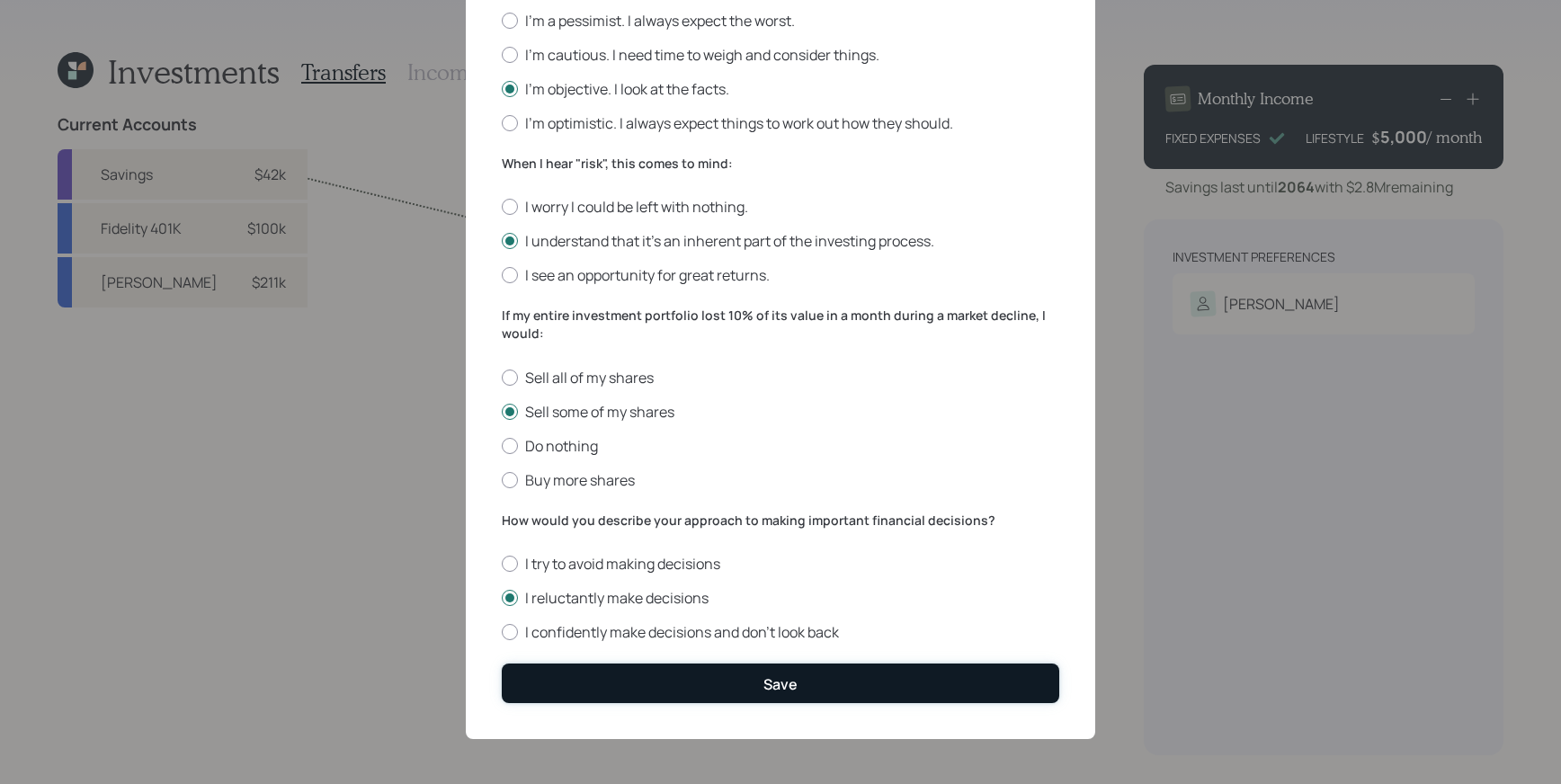
click at [827, 670] on button "Save" at bounding box center [780, 683] width 558 height 39
